Goal: Navigation & Orientation: Find specific page/section

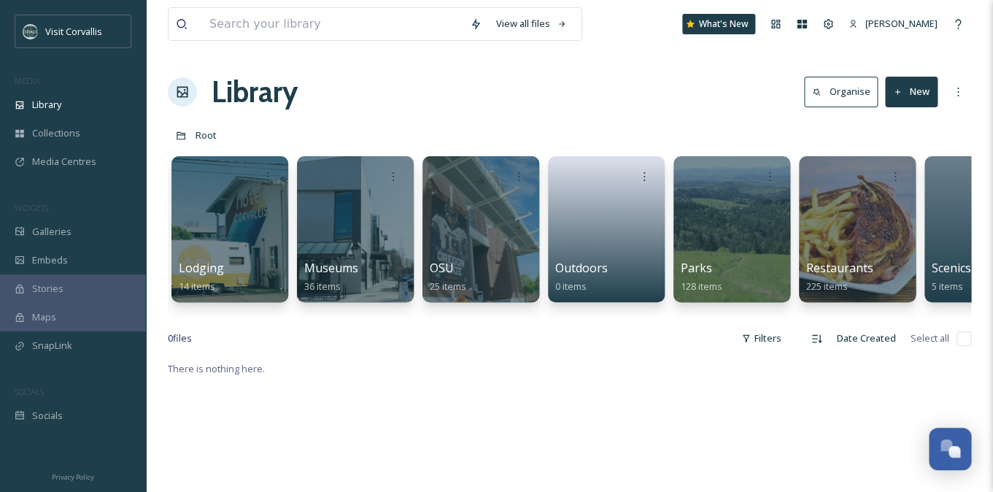
scroll to position [0, 2295]
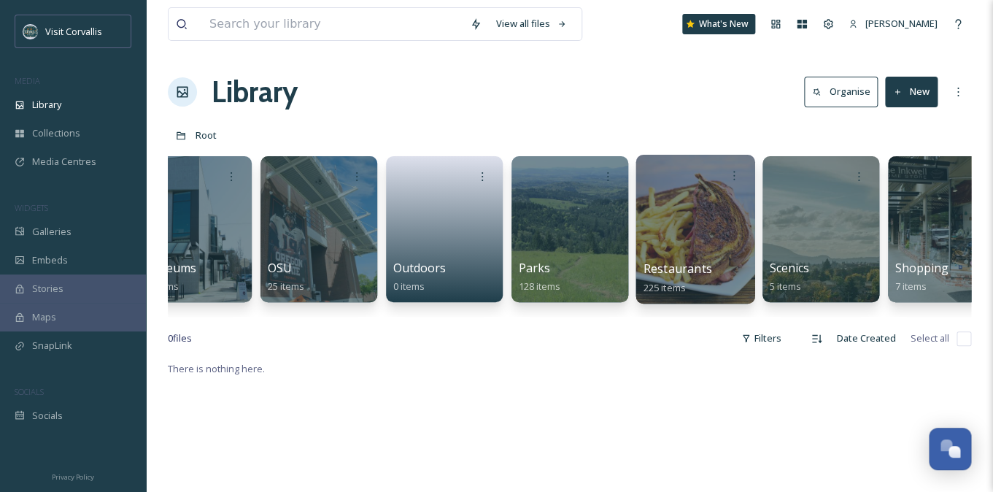
click at [694, 240] on div at bounding box center [694, 229] width 119 height 149
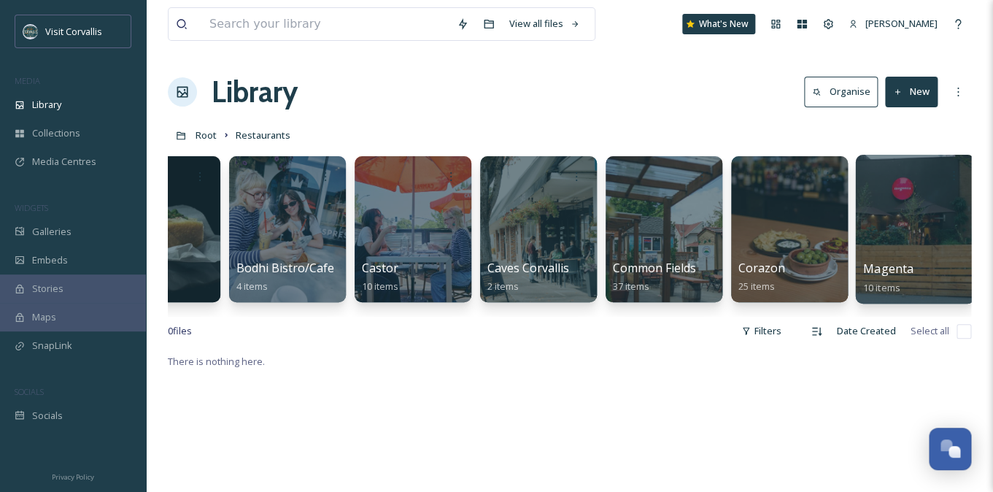
scroll to position [0, 39]
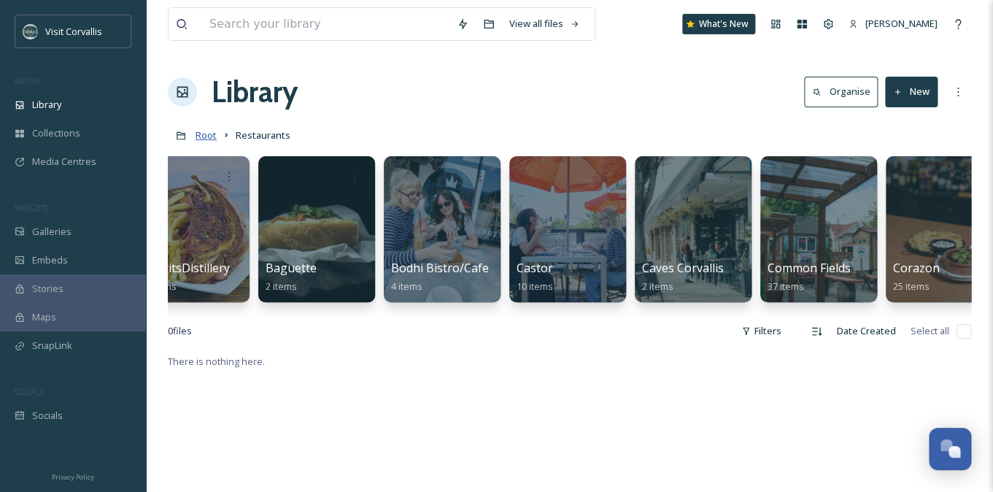
click at [205, 136] on span "Root" at bounding box center [205, 134] width 21 height 13
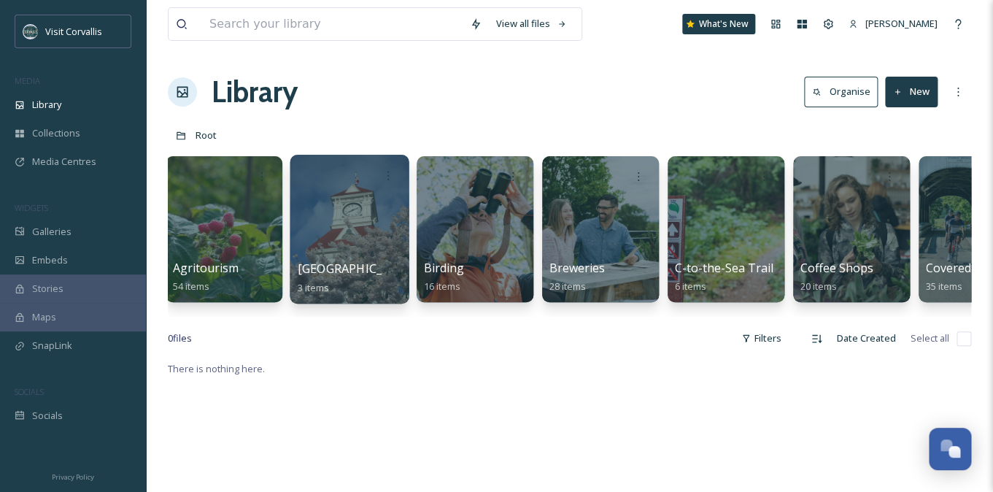
scroll to position [0, 204]
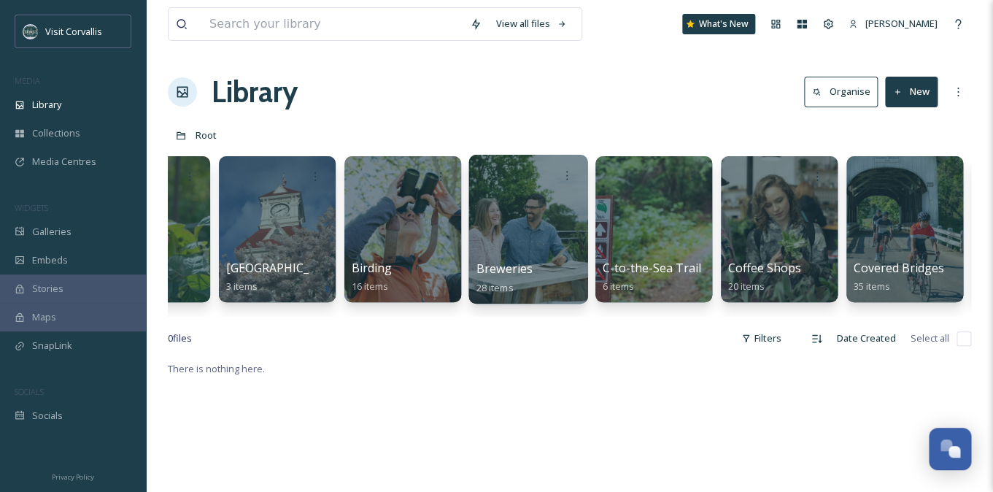
click at [528, 230] on div at bounding box center [527, 229] width 119 height 149
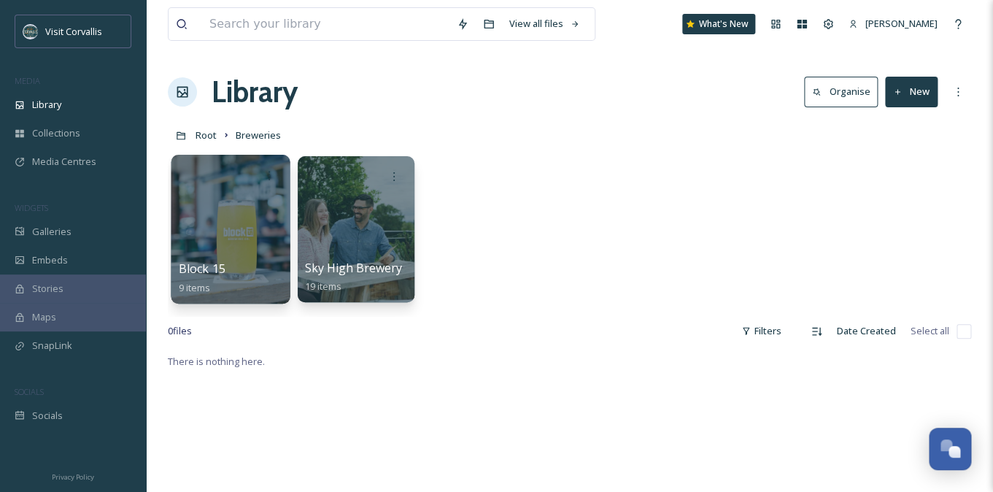
click at [202, 225] on div at bounding box center [230, 229] width 119 height 149
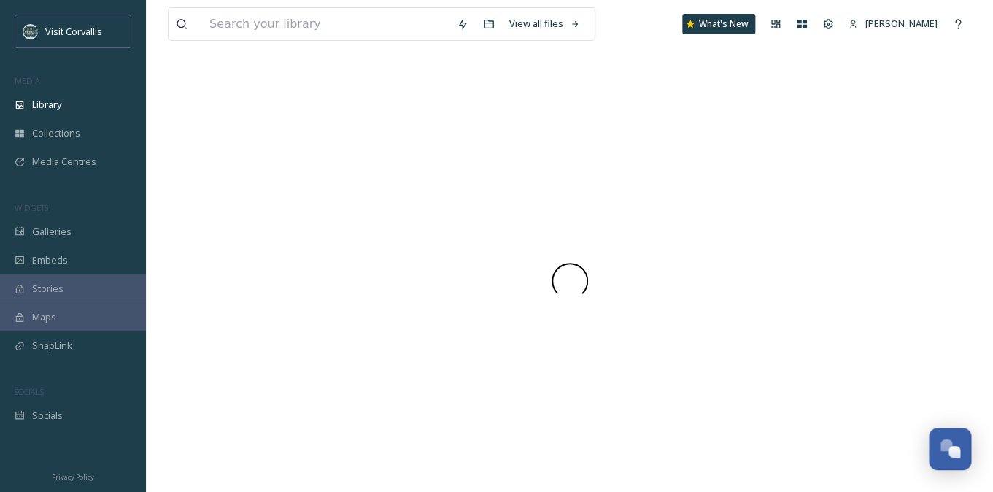
click at [201, 225] on div at bounding box center [569, 281] width 803 height 422
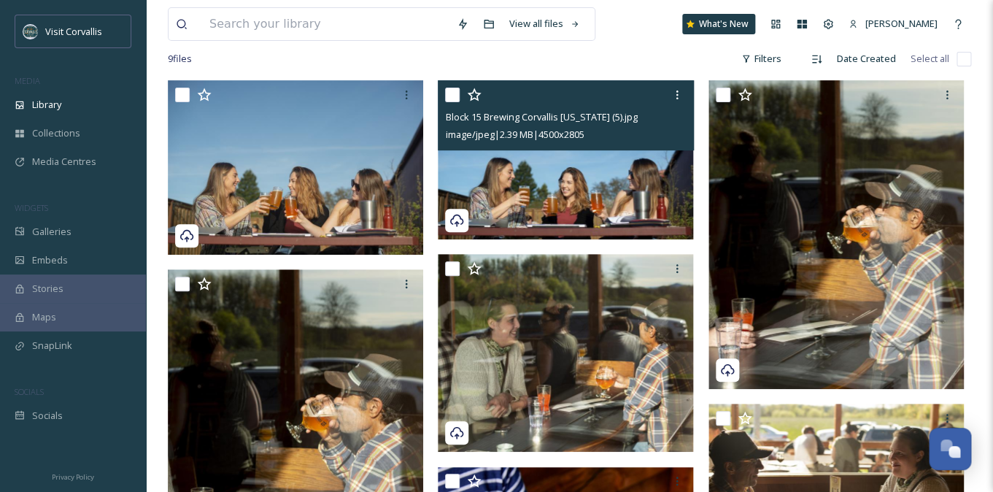
scroll to position [110, 0]
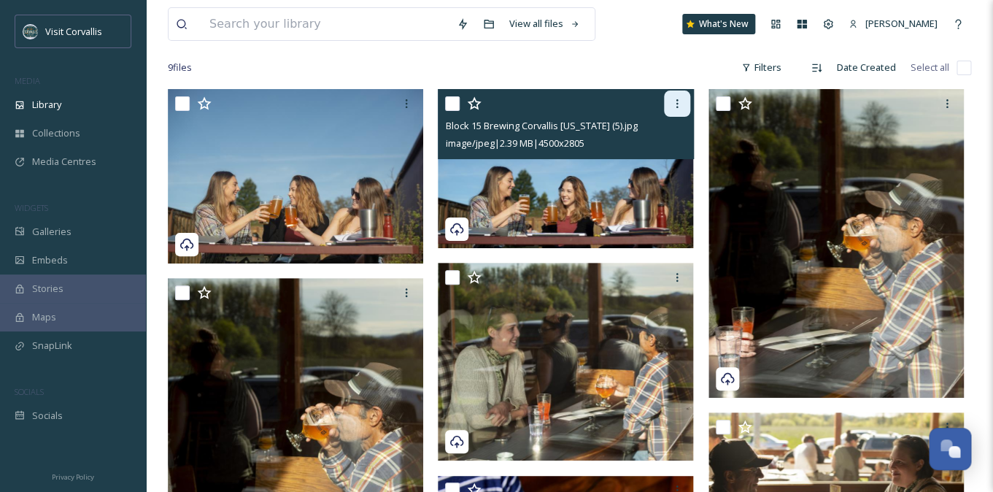
click at [674, 105] on icon at bounding box center [677, 104] width 12 height 12
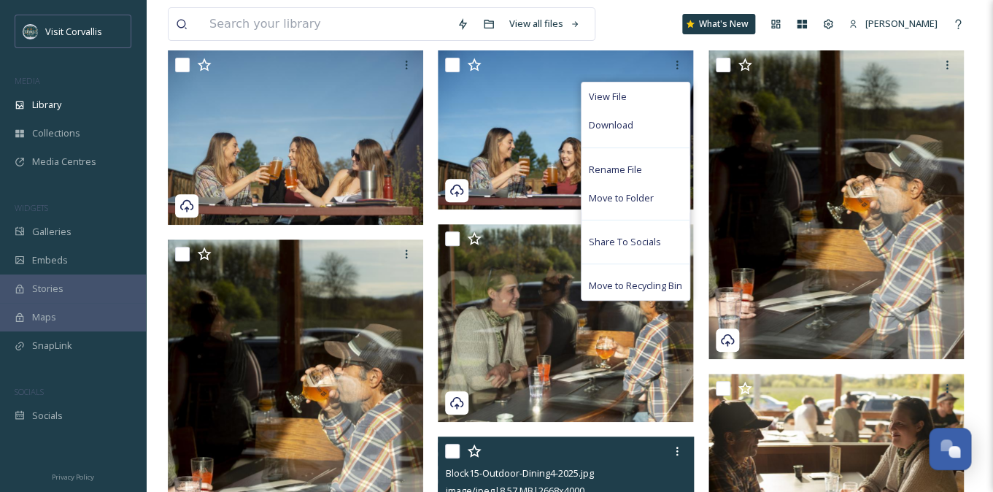
scroll to position [117, 0]
